Goal: Transaction & Acquisition: Subscribe to service/newsletter

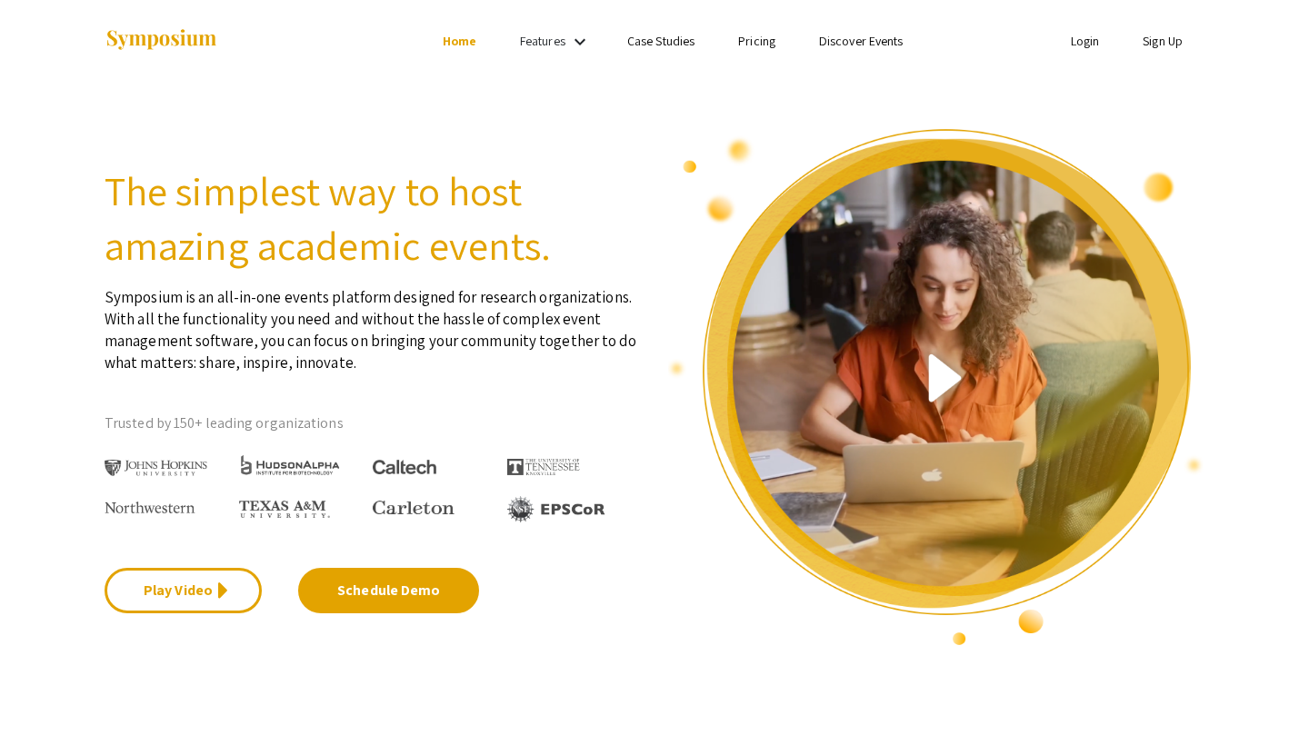
click at [170, 467] on img at bounding box center [156, 468] width 103 height 17
click at [1171, 32] on li "Sign Up" at bounding box center [1163, 41] width 84 height 22
click at [1171, 45] on link "Sign Up" at bounding box center [1163, 41] width 40 height 16
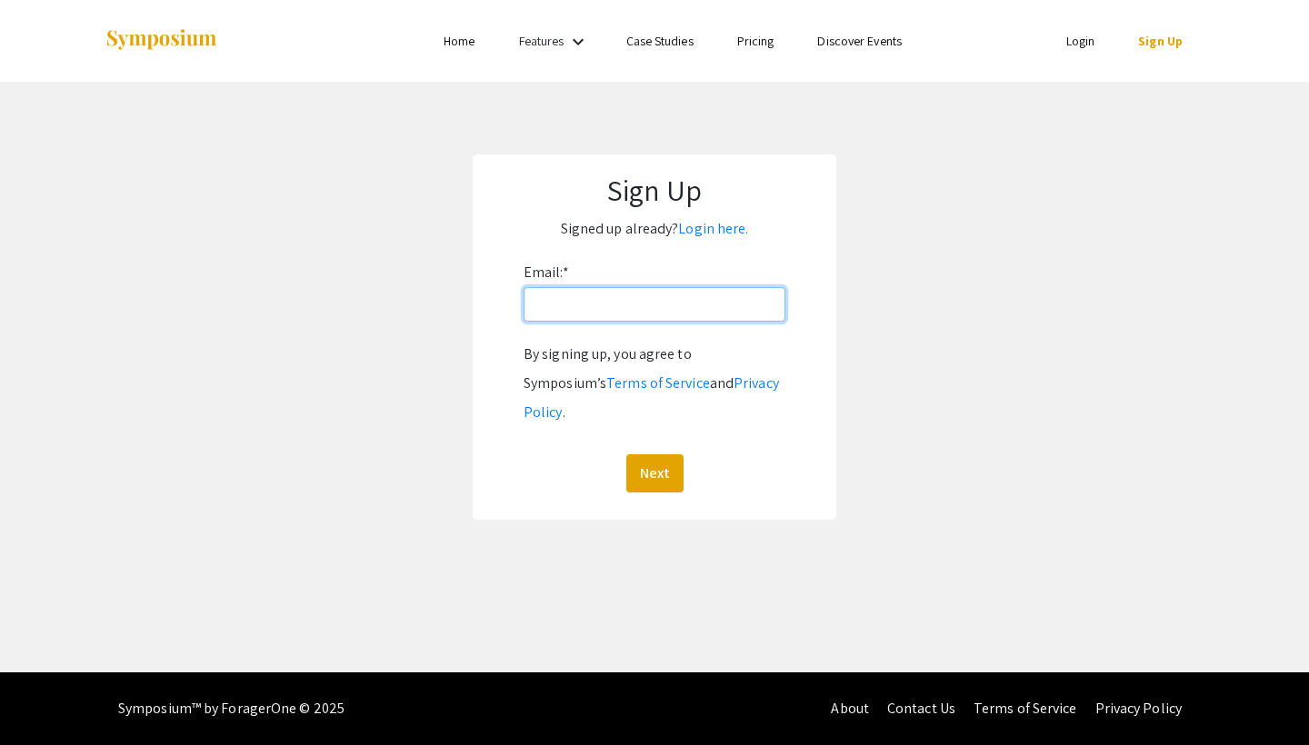
click at [636, 321] on input "Email: *" at bounding box center [655, 304] width 262 height 35
click at [893, 305] on app-signup "Sign Up Signed up already? Login here. Email: * By signing up, you agree to Sym…" at bounding box center [654, 337] width 1309 height 365
click at [717, 317] on input "Email: *" at bounding box center [655, 304] width 262 height 35
click at [726, 234] on link "Login here." at bounding box center [713, 228] width 70 height 19
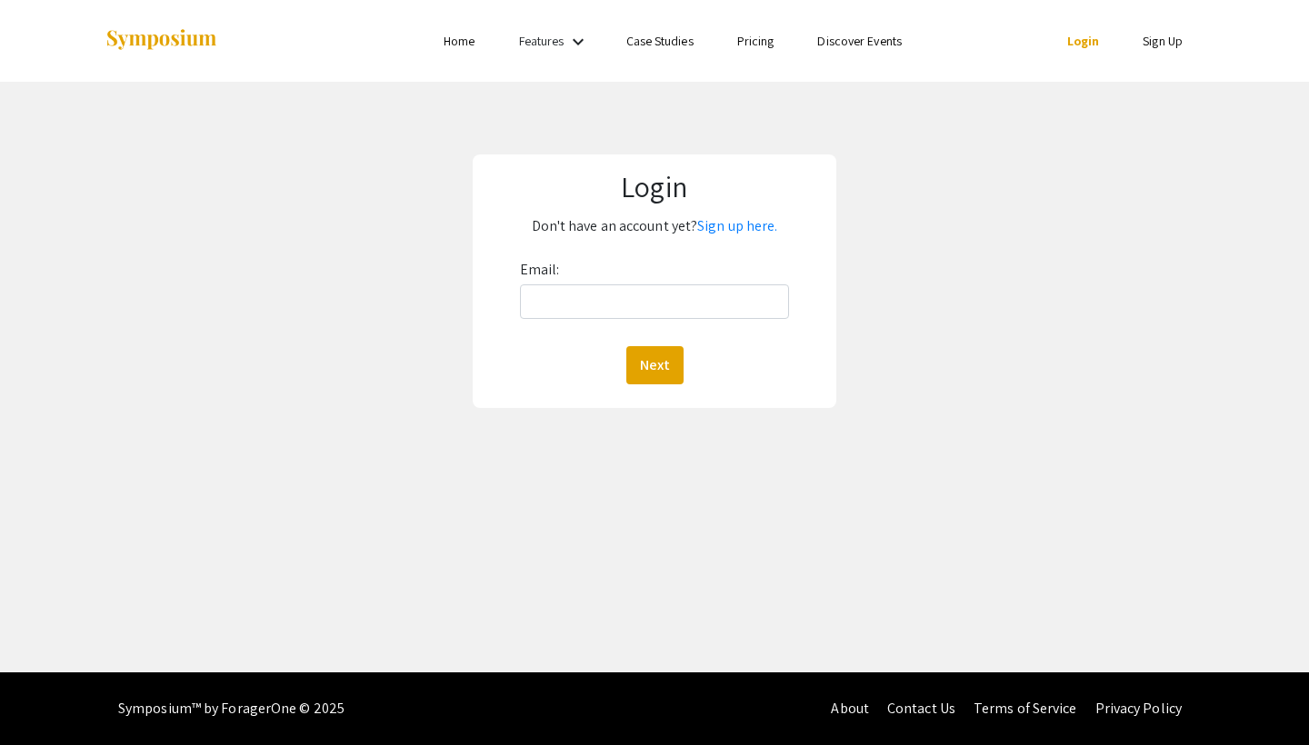
click at [1175, 45] on link "Sign Up" at bounding box center [1163, 41] width 40 height 16
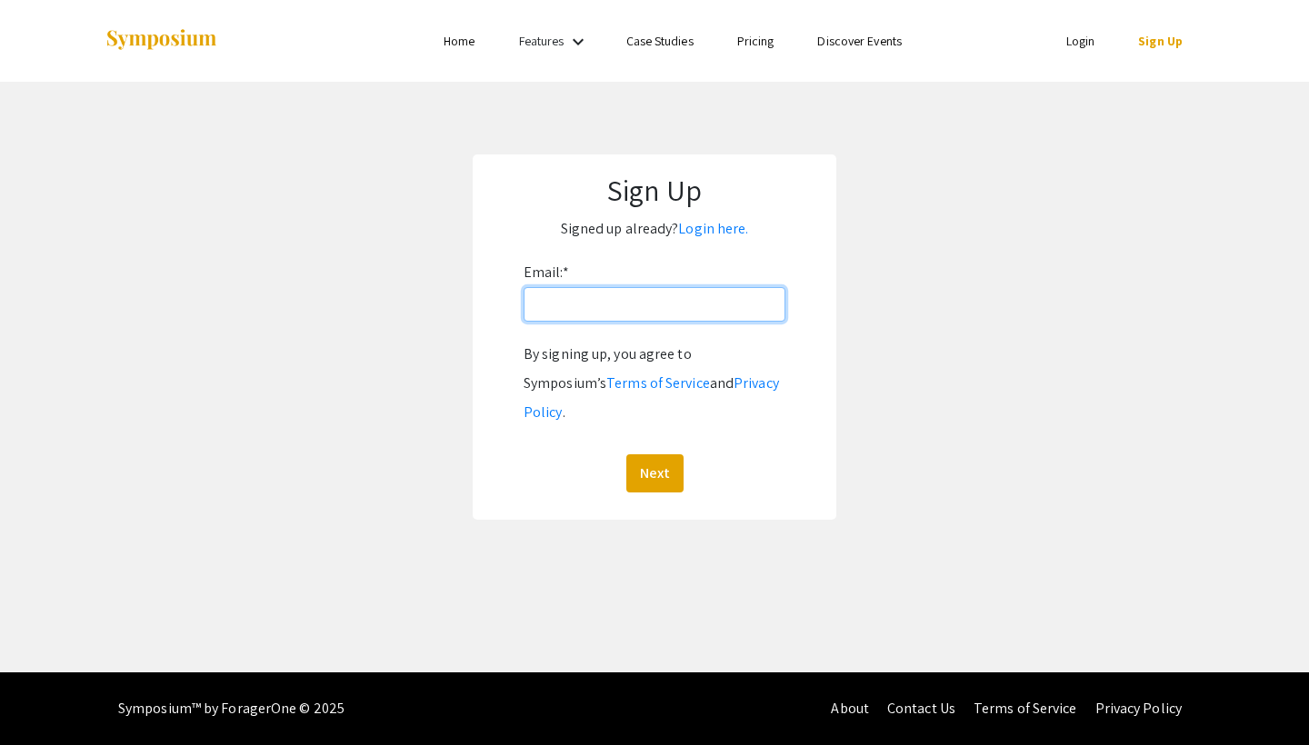
click at [631, 318] on input "Email: *" at bounding box center [655, 304] width 262 height 35
type input "[EMAIL_ADDRESS][DOMAIN_NAME]"
click at [647, 455] on button "Next" at bounding box center [654, 474] width 57 height 38
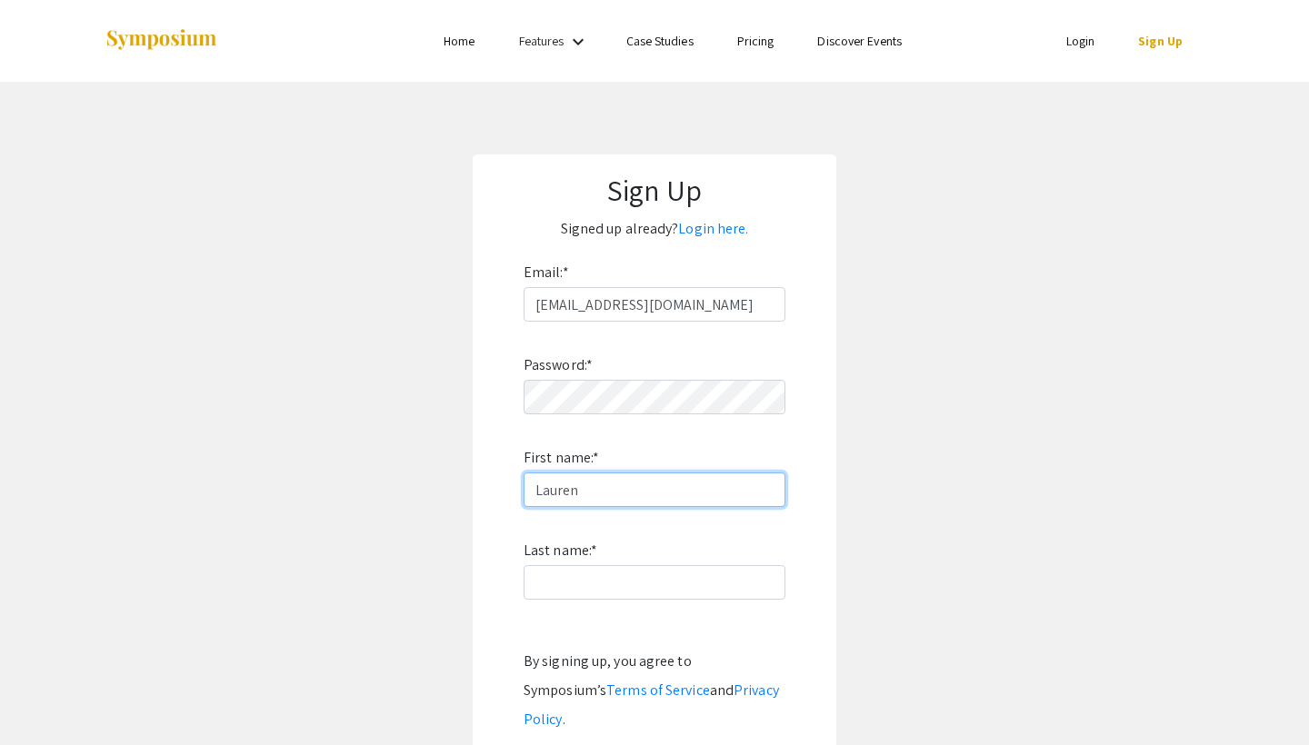
type input "Lauren"
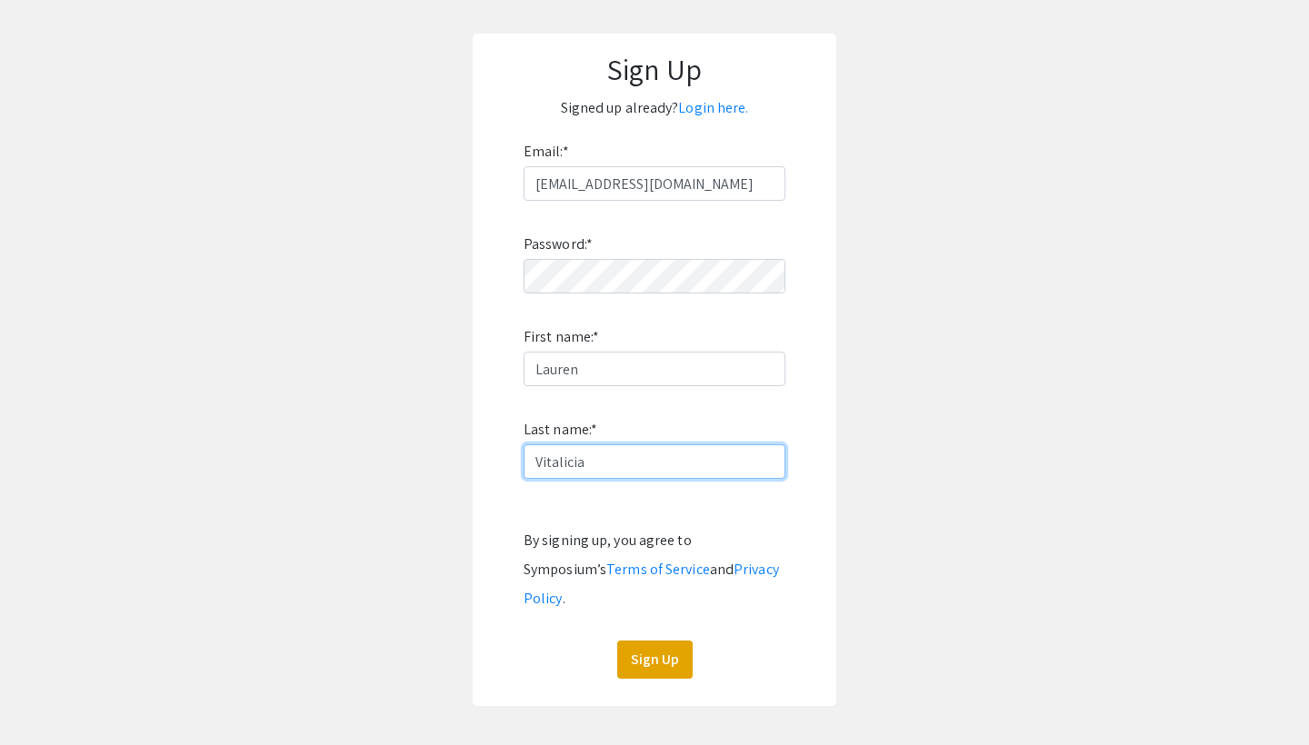
scroll to position [136, 0]
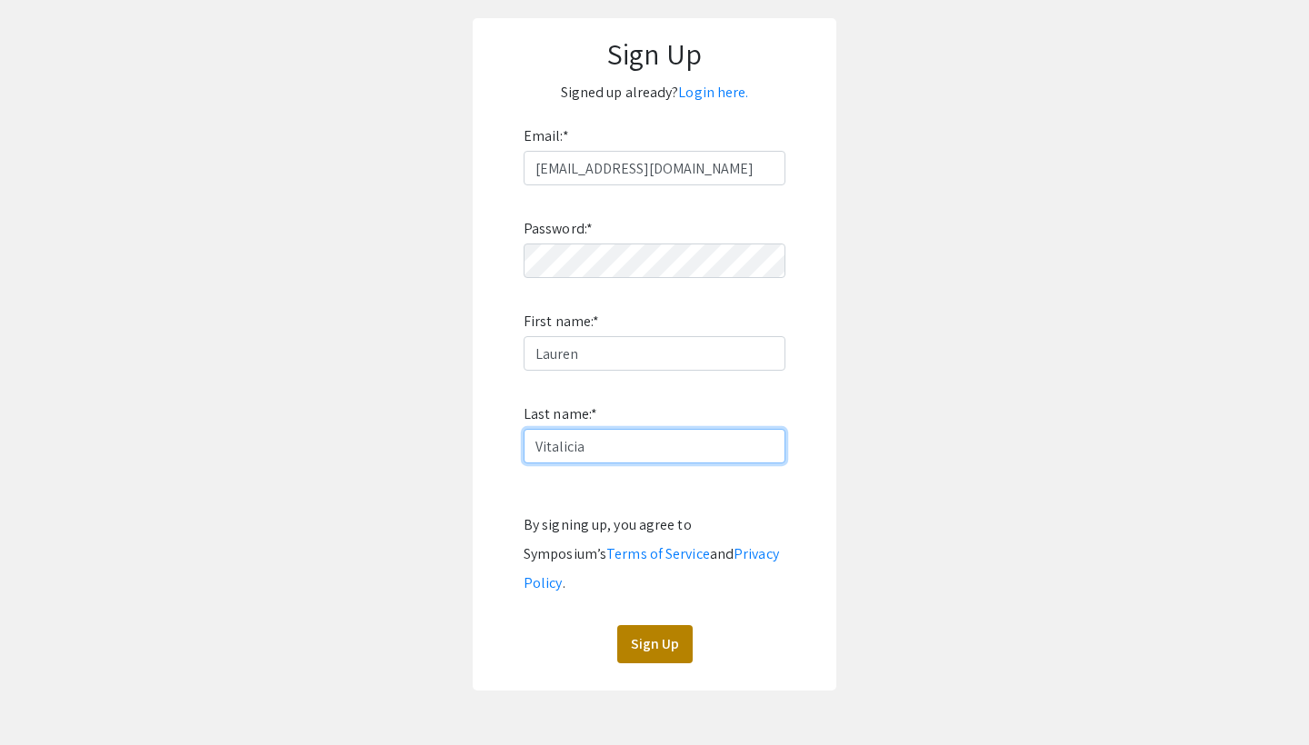
type input "Vitalicia"
click at [654, 625] on button "Sign Up" at bounding box center [654, 644] width 75 height 38
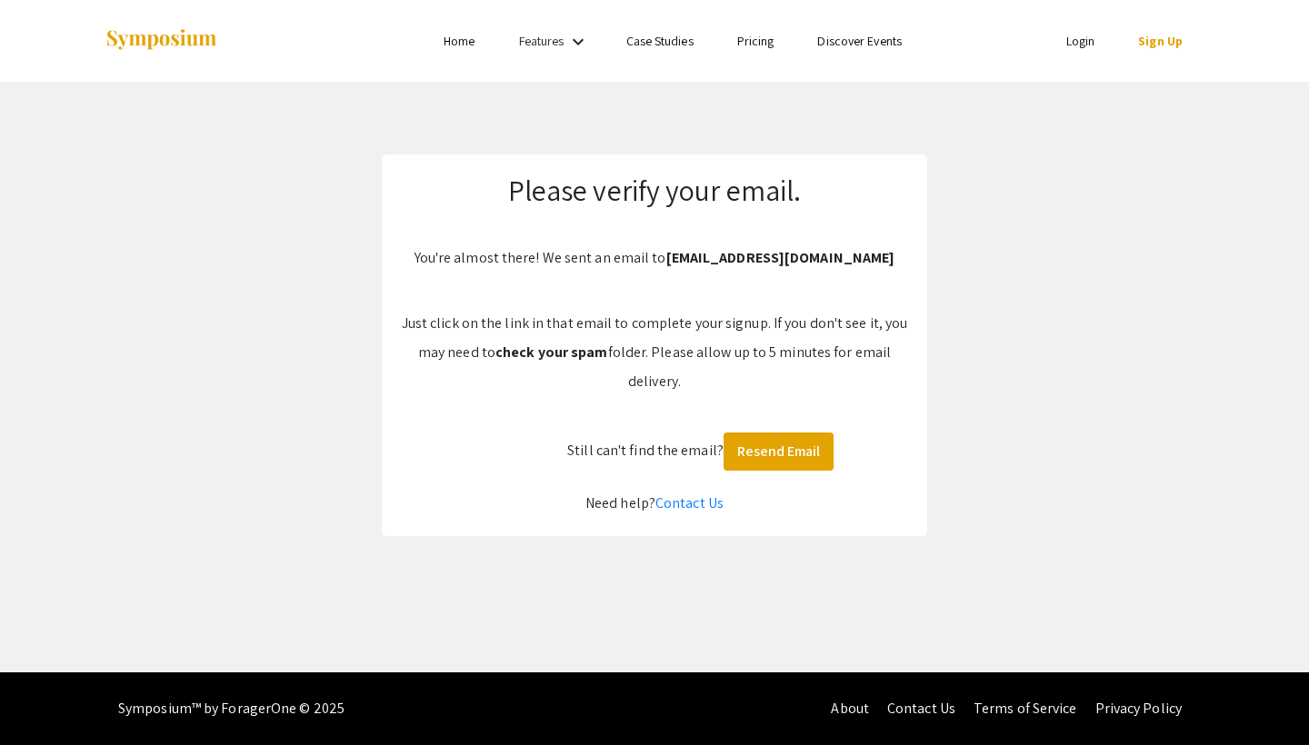
scroll to position [0, 0]
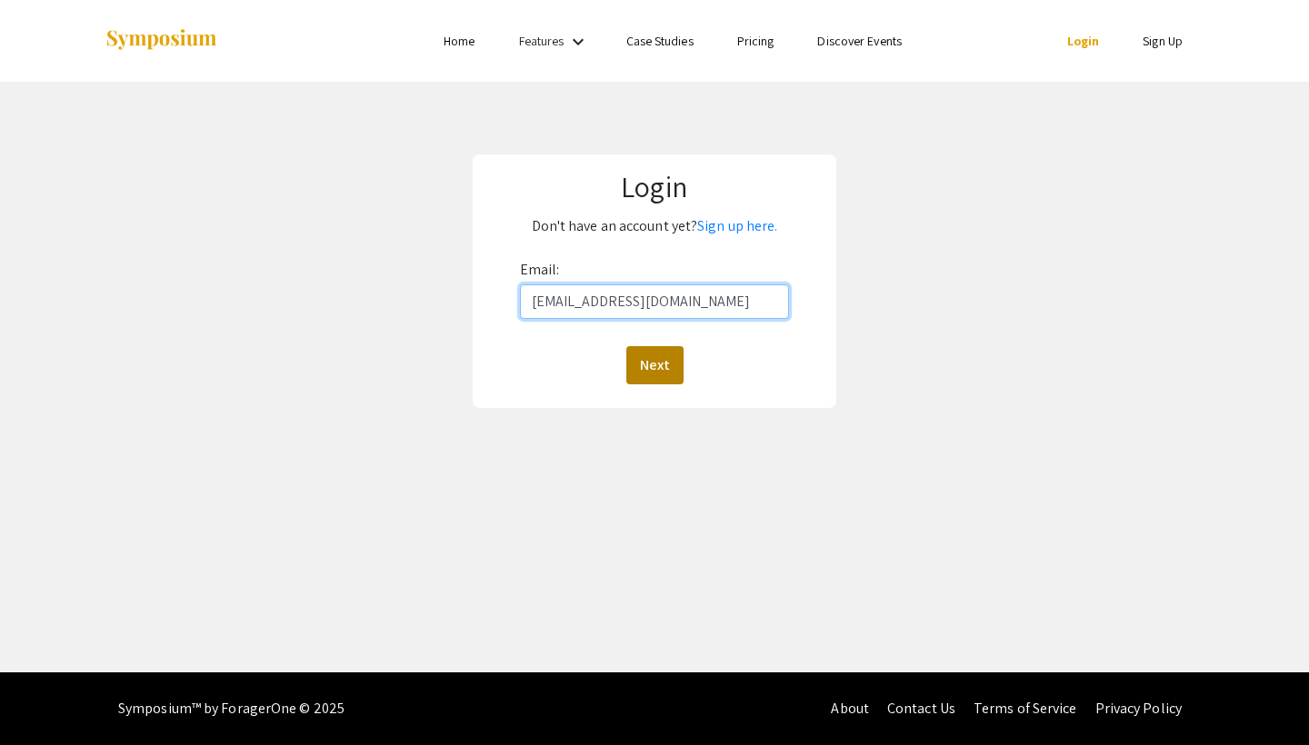
type input "[EMAIL_ADDRESS][DOMAIN_NAME]"
click at [646, 362] on button "Next" at bounding box center [654, 365] width 57 height 38
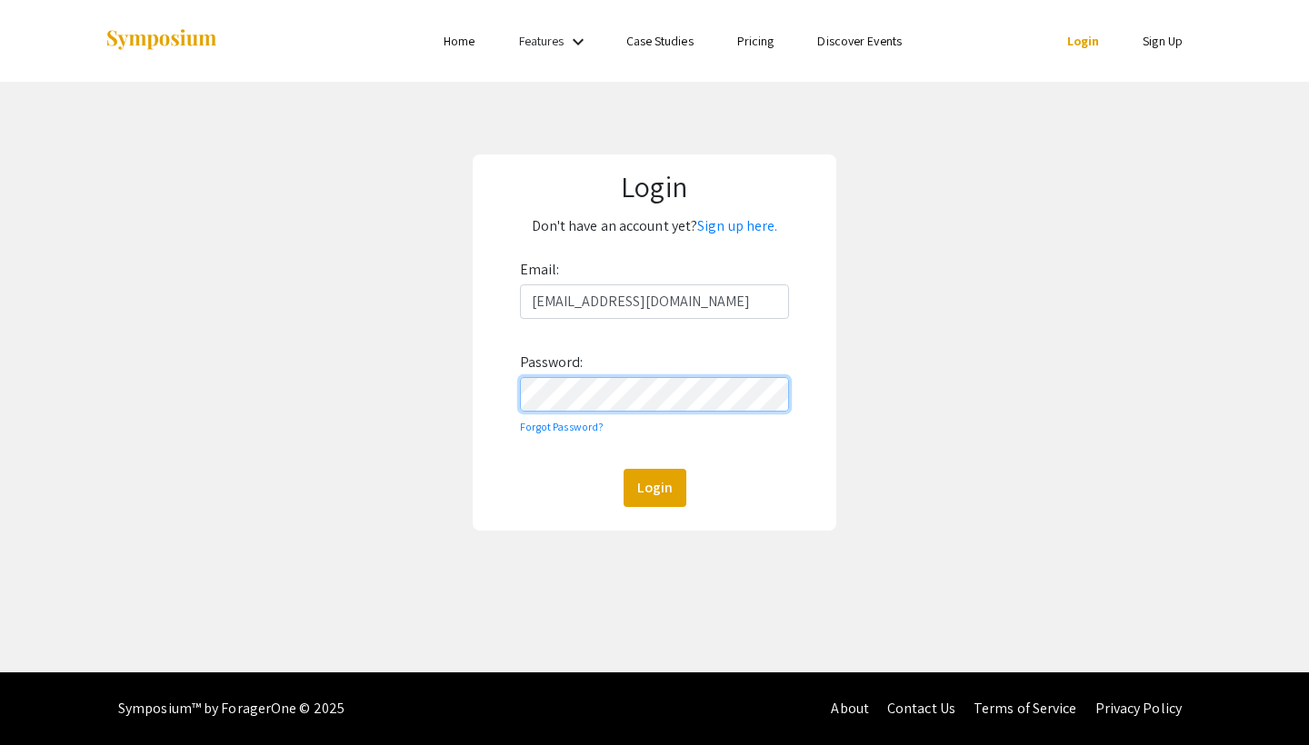
click at [654, 487] on button "Login" at bounding box center [655, 488] width 63 height 38
